Goal: Transaction & Acquisition: Purchase product/service

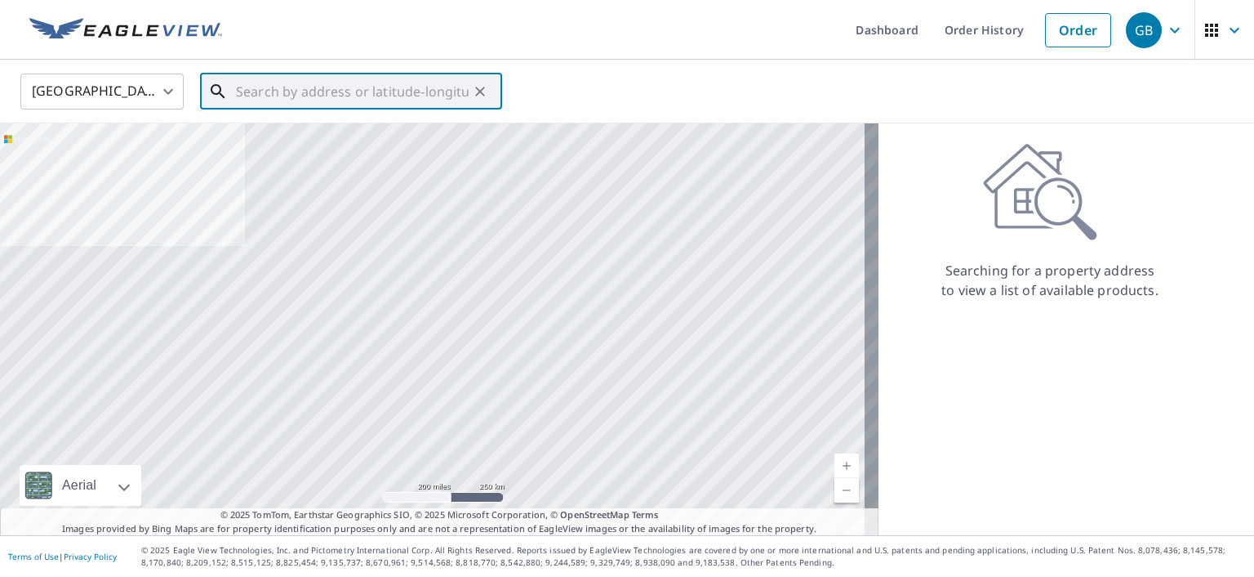
click at [266, 88] on input "text" at bounding box center [352, 92] width 233 height 46
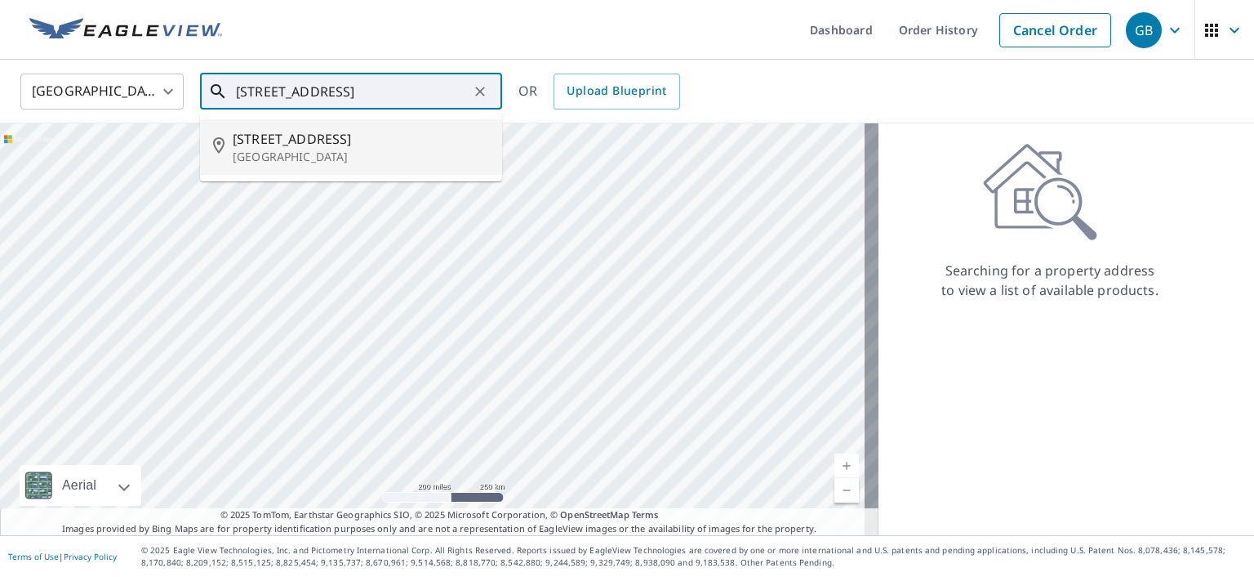
click at [294, 149] on p "[GEOGRAPHIC_DATA]" at bounding box center [361, 157] width 256 height 16
type input "[STREET_ADDRESS]"
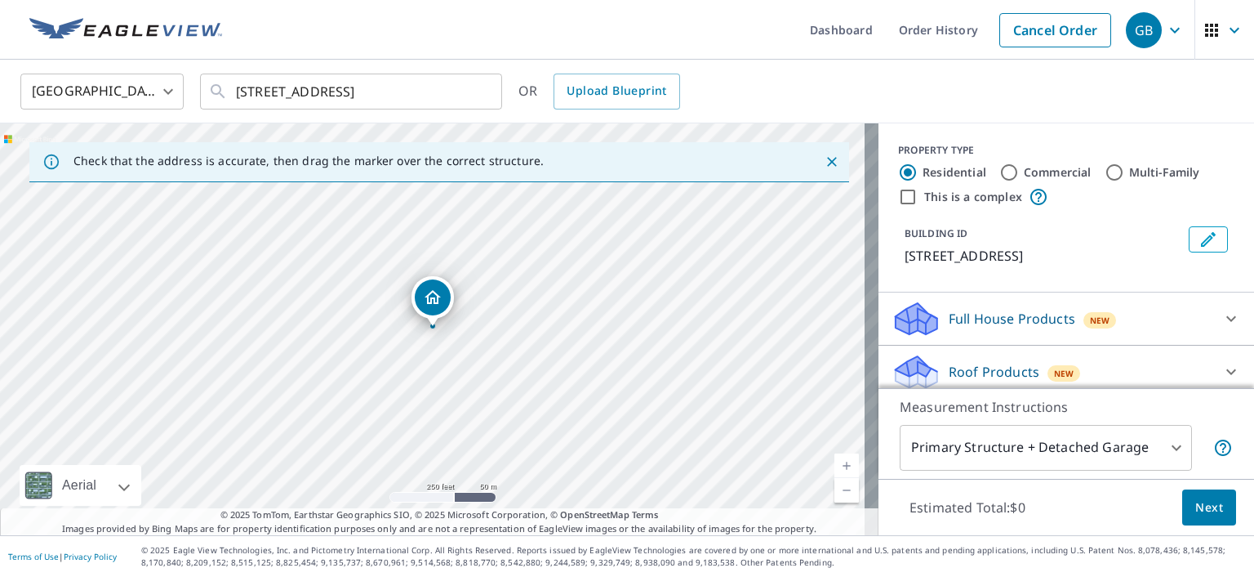
click at [1129, 265] on p "[STREET_ADDRESS]" at bounding box center [1044, 256] width 278 height 20
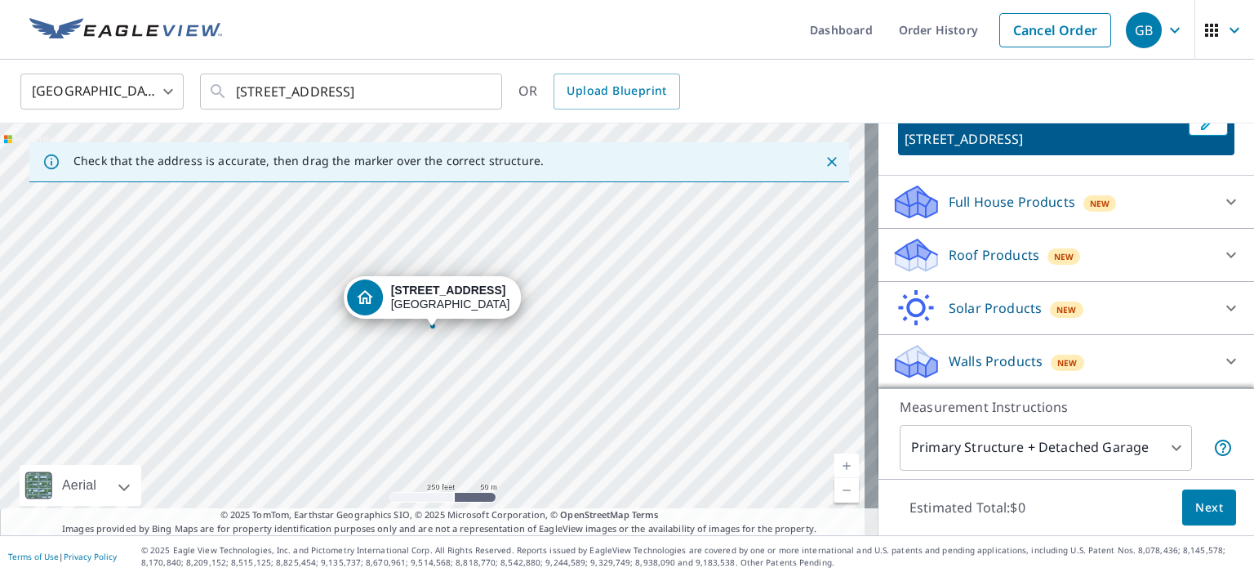
scroll to position [136, 0]
click at [1022, 365] on p "Walls Products" at bounding box center [996, 361] width 94 height 20
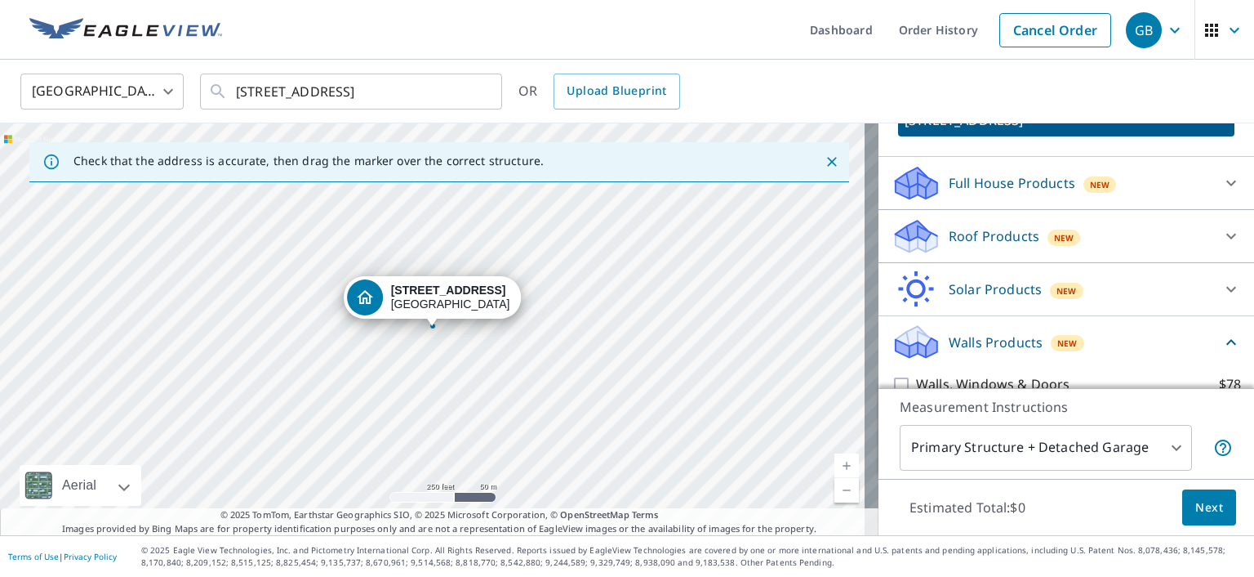
scroll to position [227, 0]
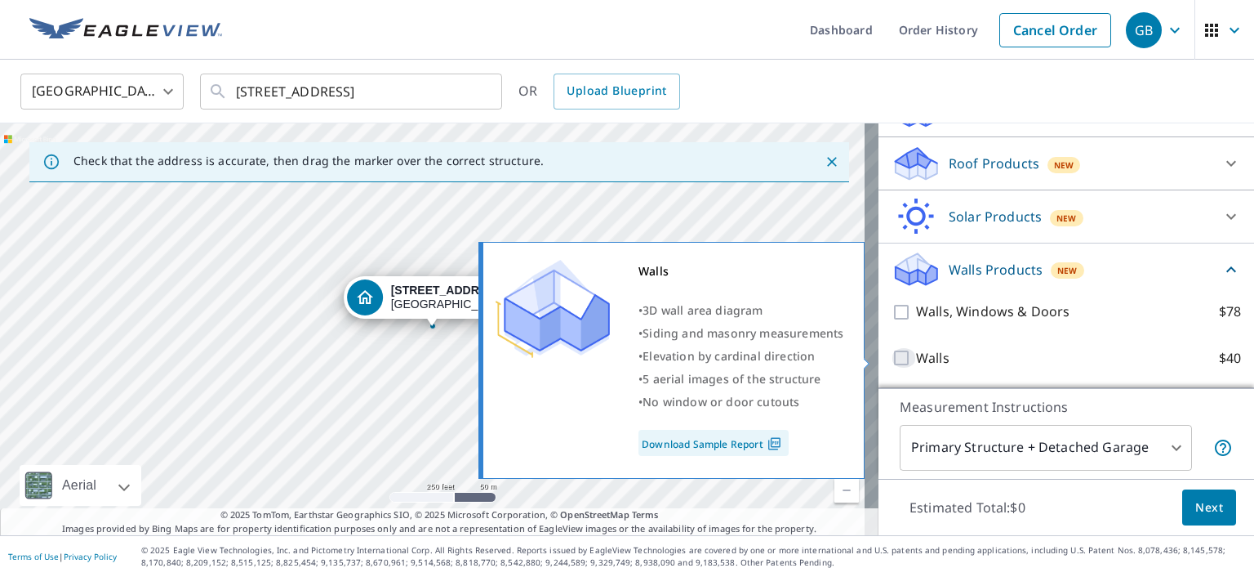
click at [892, 357] on input "Walls $40" at bounding box center [904, 358] width 25 height 20
checkbox input "true"
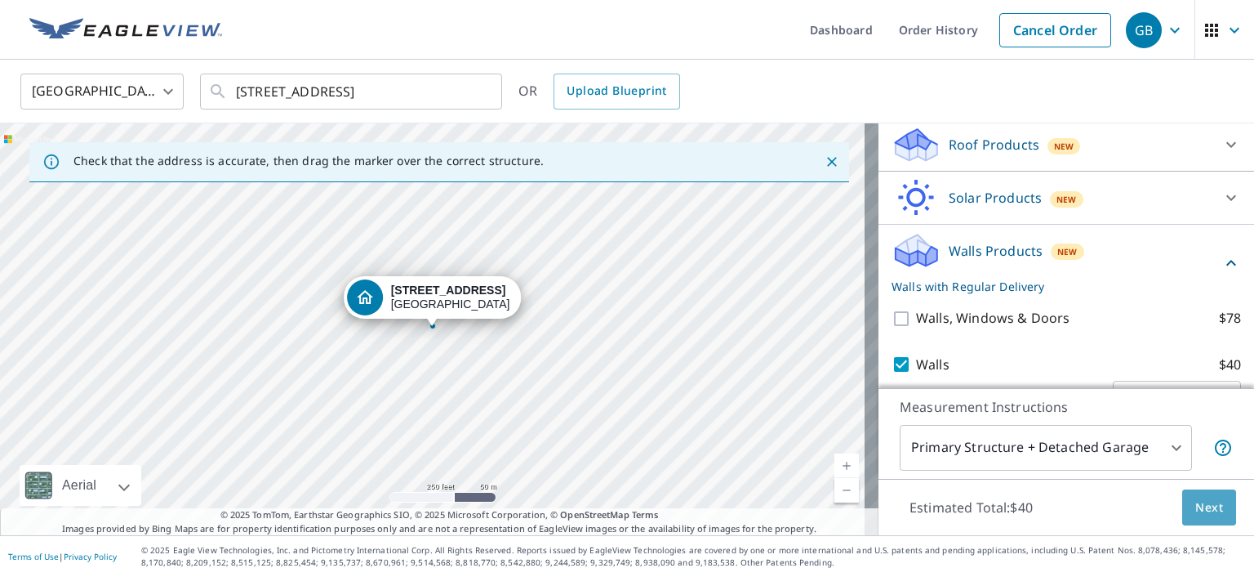
click at [1196, 505] on span "Next" at bounding box center [1210, 507] width 28 height 20
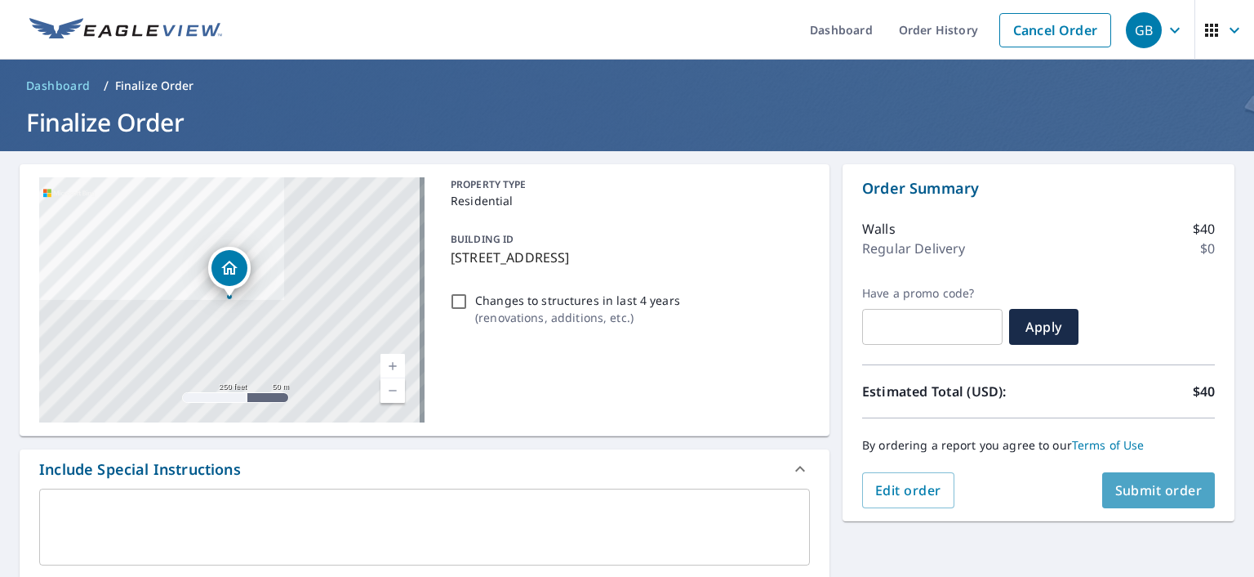
click at [1144, 492] on span "Submit order" at bounding box center [1159, 490] width 87 height 18
checkbox input "true"
